Goal: Navigation & Orientation: Find specific page/section

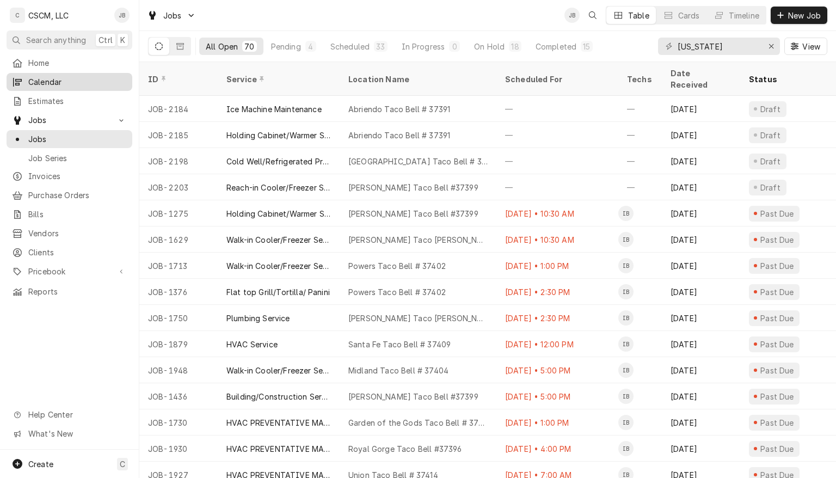
click at [34, 85] on div "Calendar" at bounding box center [69, 82] width 121 height 14
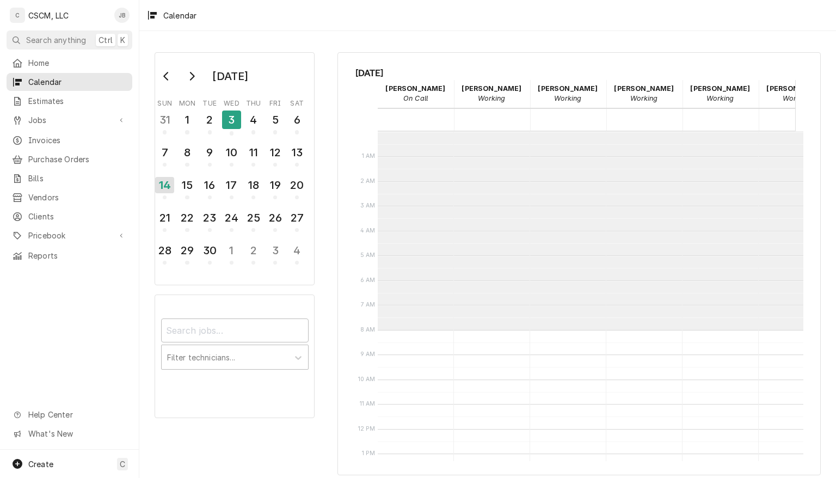
scroll to position [198, 0]
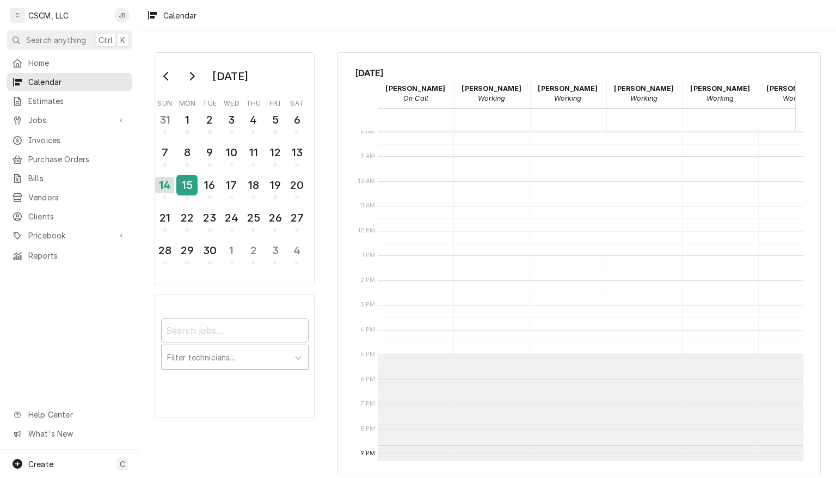
click at [184, 184] on div "15" at bounding box center [187, 185] width 19 height 19
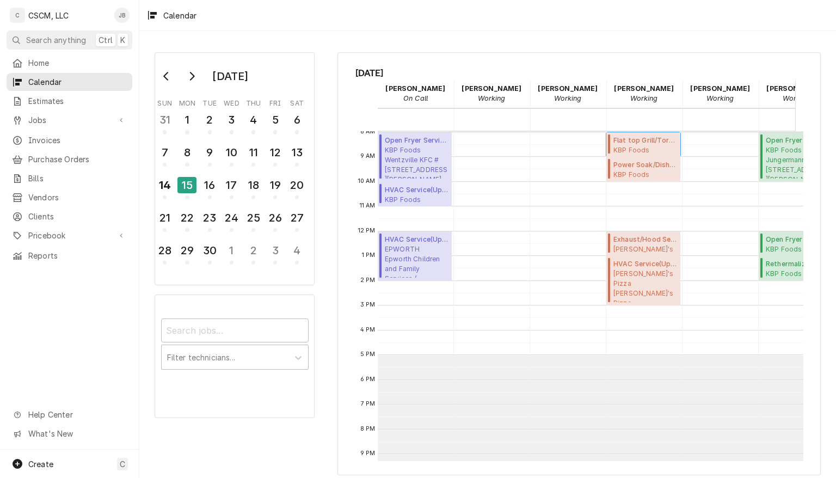
click at [634, 139] on span "Flat top Grill/Tortilla/ Panini ( Upcoming )" at bounding box center [646, 141] width 64 height 10
click at [37, 101] on span "Estimates" at bounding box center [77, 100] width 99 height 11
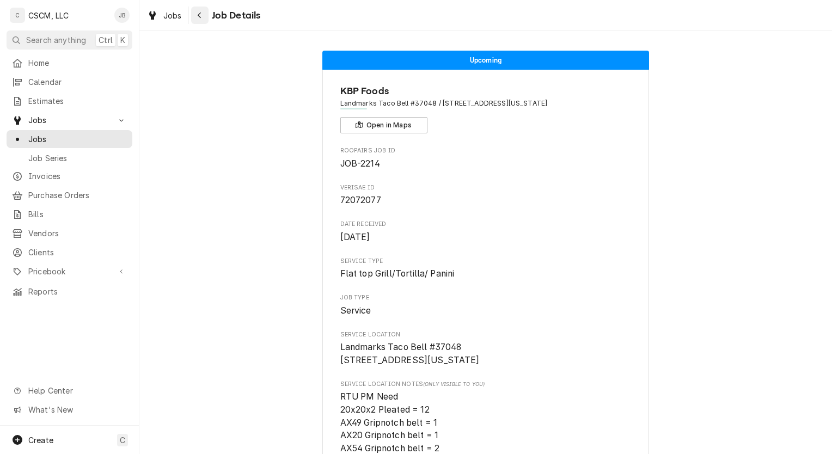
click at [201, 17] on icon "Navigate back" at bounding box center [199, 15] width 5 height 8
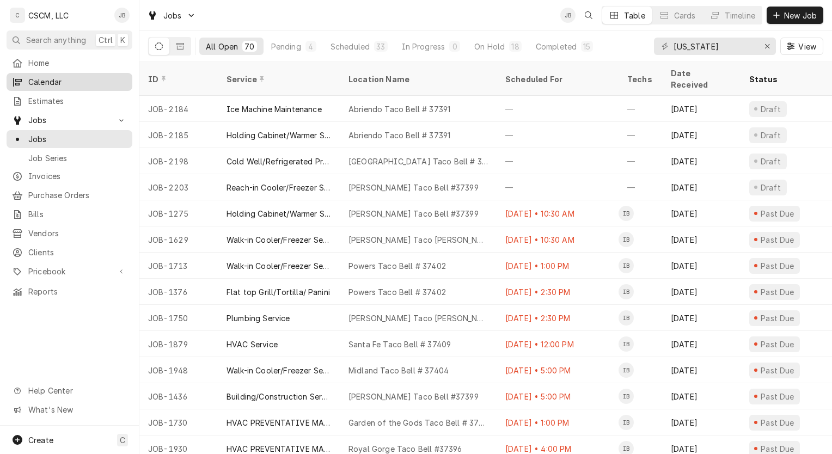
click at [61, 78] on span "Calendar" at bounding box center [77, 81] width 99 height 11
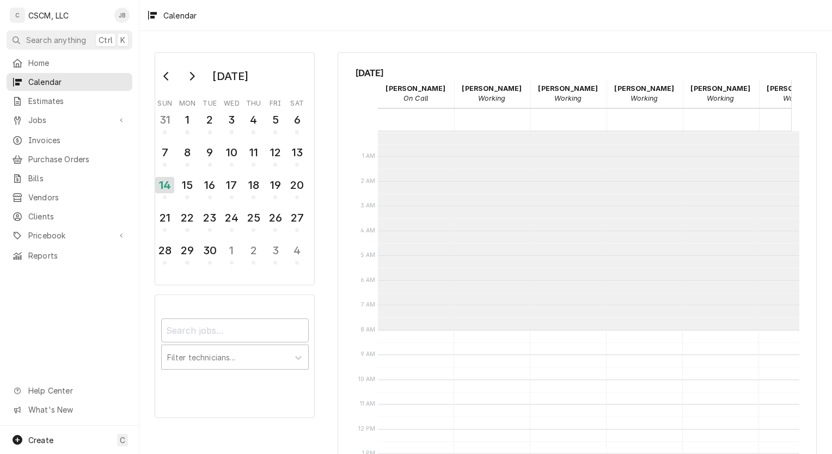
scroll to position [198, 0]
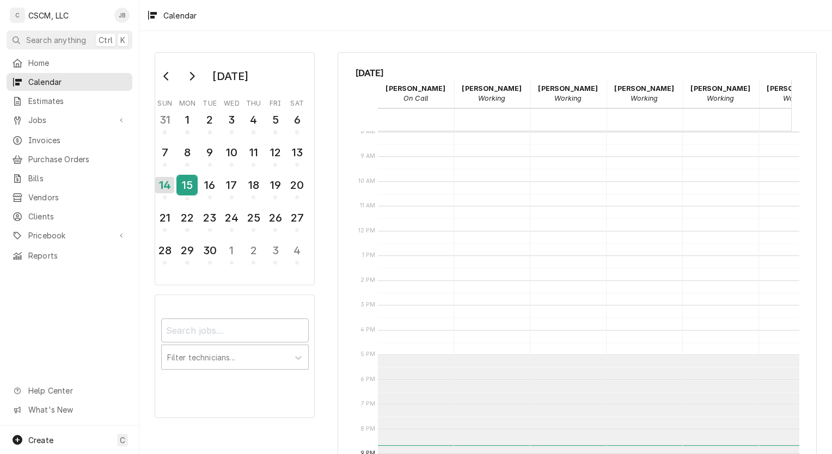
click at [191, 180] on div "15" at bounding box center [187, 185] width 19 height 19
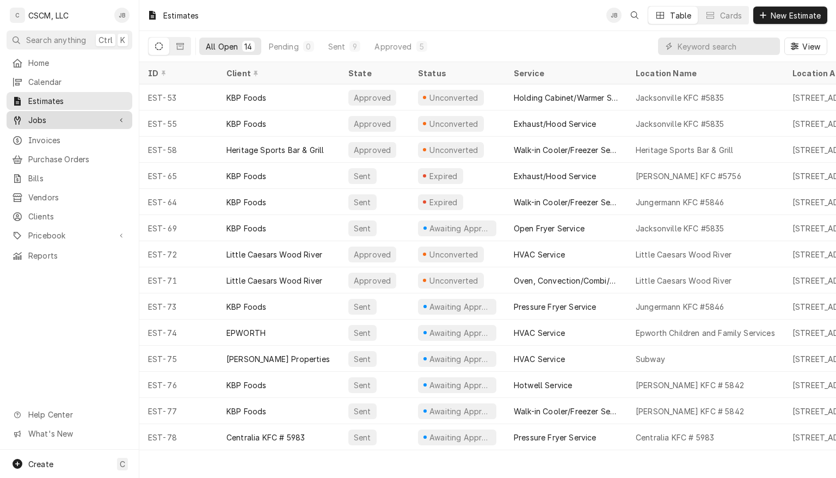
click at [37, 114] on span "Jobs" at bounding box center [69, 119] width 82 height 11
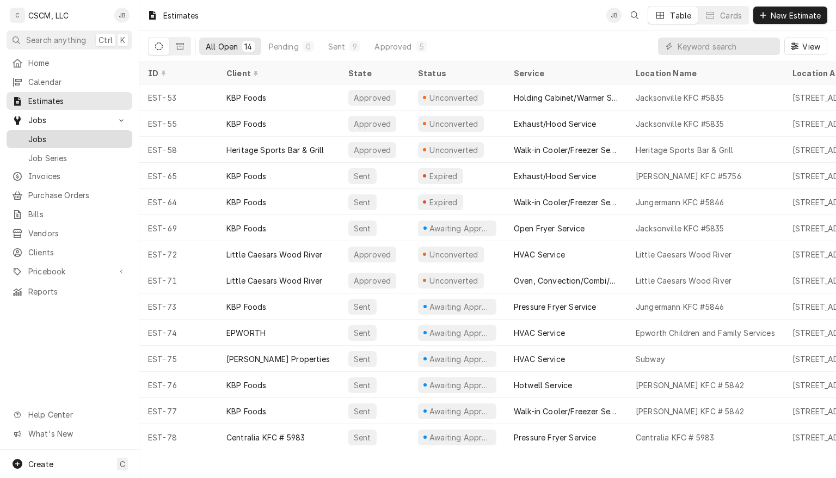
click at [41, 133] on span "Jobs" at bounding box center [77, 138] width 99 height 11
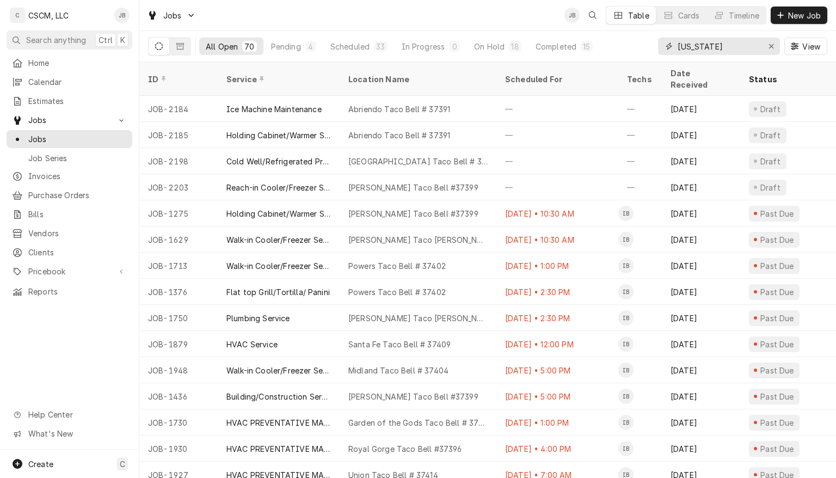
drag, startPoint x: 749, startPoint y: 45, endPoint x: 652, endPoint y: 45, distance: 97.5
click at [652, 45] on div "All Open 70 Pending 4 Scheduled 33 In Progress 0 On Hold 18 Completed 15 [US_ST…" at bounding box center [488, 46] width 680 height 30
